Goal: Information Seeking & Learning: Check status

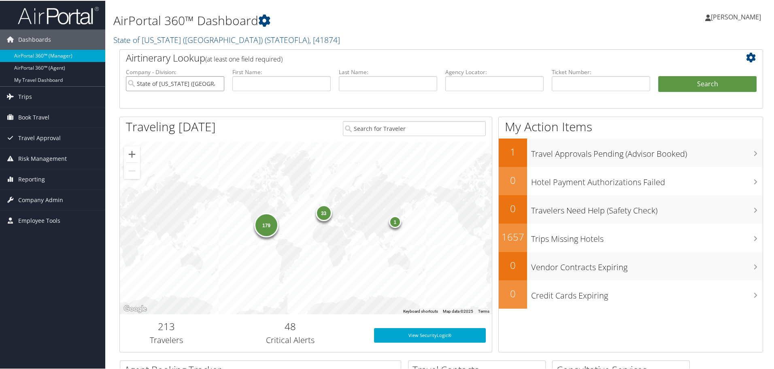
click at [215, 82] on input "State of Louisiana (SOLA)" at bounding box center [175, 82] width 98 height 15
click at [472, 85] on input "text" at bounding box center [494, 82] width 98 height 15
paste input "DGWSFD"
type input "DGWSFD"
click at [686, 83] on button "Search" at bounding box center [707, 83] width 98 height 16
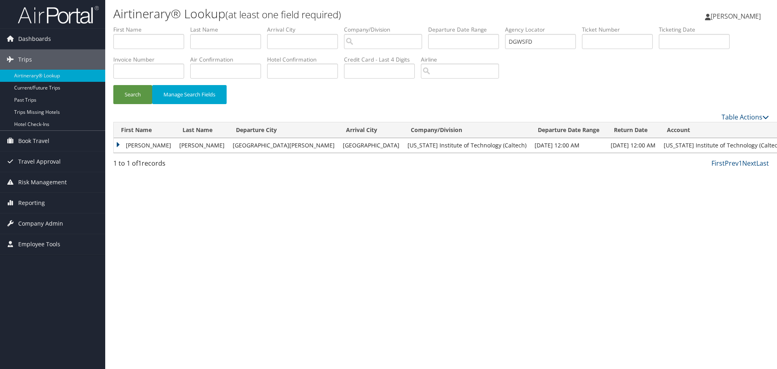
click at [117, 145] on td "JOSEPH M" at bounding box center [144, 145] width 61 height 15
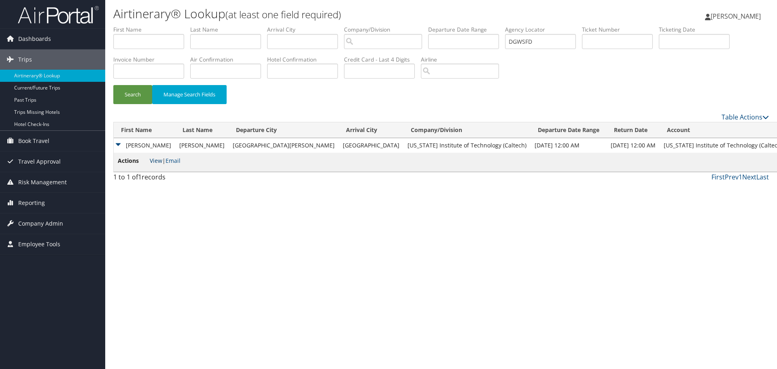
click at [158, 161] on link "View" at bounding box center [156, 161] width 13 height 8
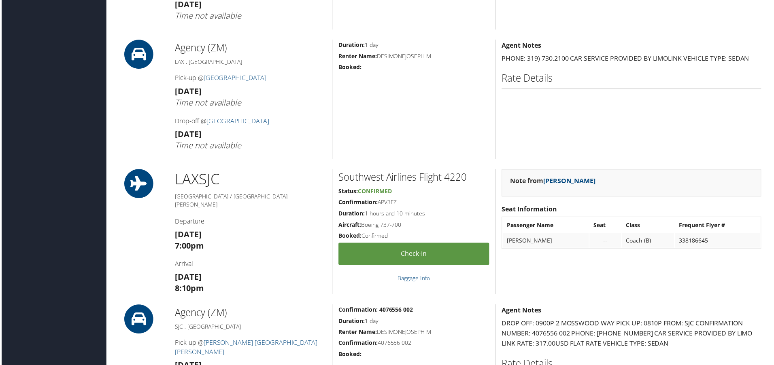
scroll to position [971, 0]
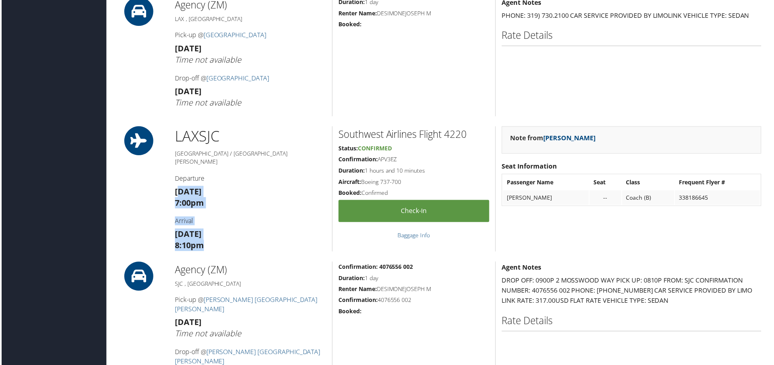
drag, startPoint x: 178, startPoint y: 181, endPoint x: 229, endPoint y: 240, distance: 77.7
click at [229, 240] on div "LAX SJC Los Angeles / San Jose Departure Sun 12 Oct 7:00pm Arrival Sun 12 Oct 8…" at bounding box center [250, 190] width 164 height 126
drag, startPoint x: 145, startPoint y: 192, endPoint x: 55, endPoint y: 202, distance: 90.4
click at [145, 192] on div "LAX SJC Los Angeles / San Jose Departure Sun 12 Oct 7:00pm Arrival Sun 12 Oct 8…" at bounding box center [440, 190] width 655 height 126
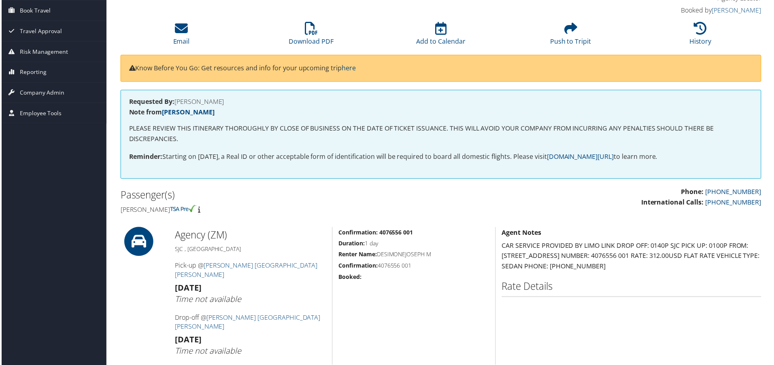
scroll to position [0, 0]
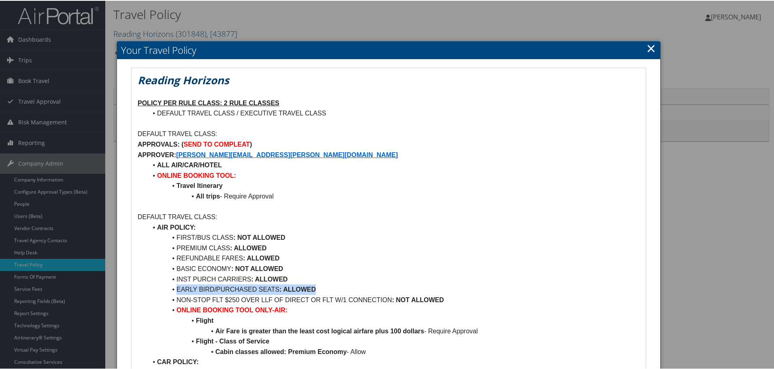
drag, startPoint x: 177, startPoint y: 288, endPoint x: 322, endPoint y: 287, distance: 145.2
click at [322, 287] on li "EARLY BIRD/PURCHASED SEATS : ALLOWED" at bounding box center [393, 288] width 492 height 11
drag, startPoint x: 140, startPoint y: 78, endPoint x: 266, endPoint y: 80, distance: 125.8
click at [266, 80] on h1 "Reading Horizons" at bounding box center [389, 79] width 502 height 15
click at [207, 279] on li "INST PURCH CARRIERS : ALLOWED" at bounding box center [393, 278] width 492 height 11
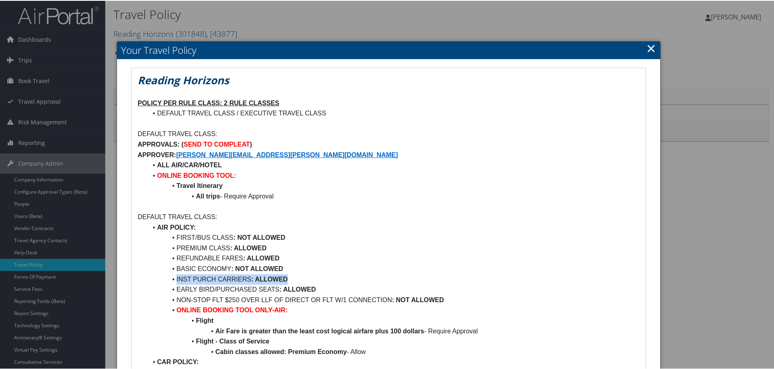
drag, startPoint x: 176, startPoint y: 280, endPoint x: 287, endPoint y: 277, distance: 110.5
click at [287, 277] on li "INST PURCH CARRIERS : ALLOWED" at bounding box center [393, 278] width 492 height 11
click at [210, 279] on li "INST PURCH CARRIERS : ALLOWED" at bounding box center [393, 278] width 492 height 11
drag, startPoint x: 176, startPoint y: 275, endPoint x: 295, endPoint y: 278, distance: 119.0
click at [295, 278] on li "INST PURCH CARRIERS : ALLOWED" at bounding box center [393, 278] width 492 height 11
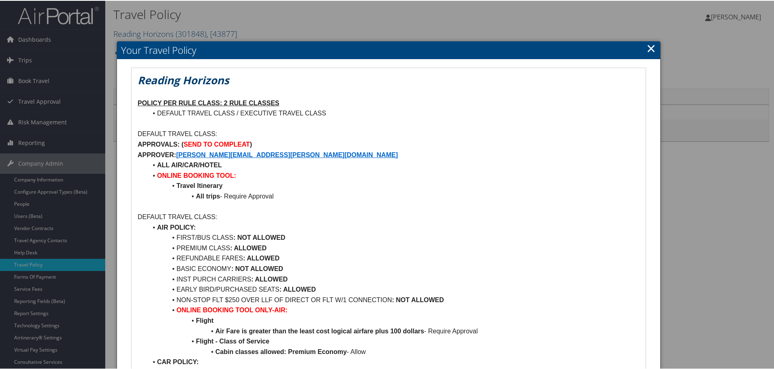
click at [215, 290] on li "EARLY BIRD/PURCHASED SEATS : ALLOWED" at bounding box center [393, 288] width 492 height 11
